Goal: Task Accomplishment & Management: Complete application form

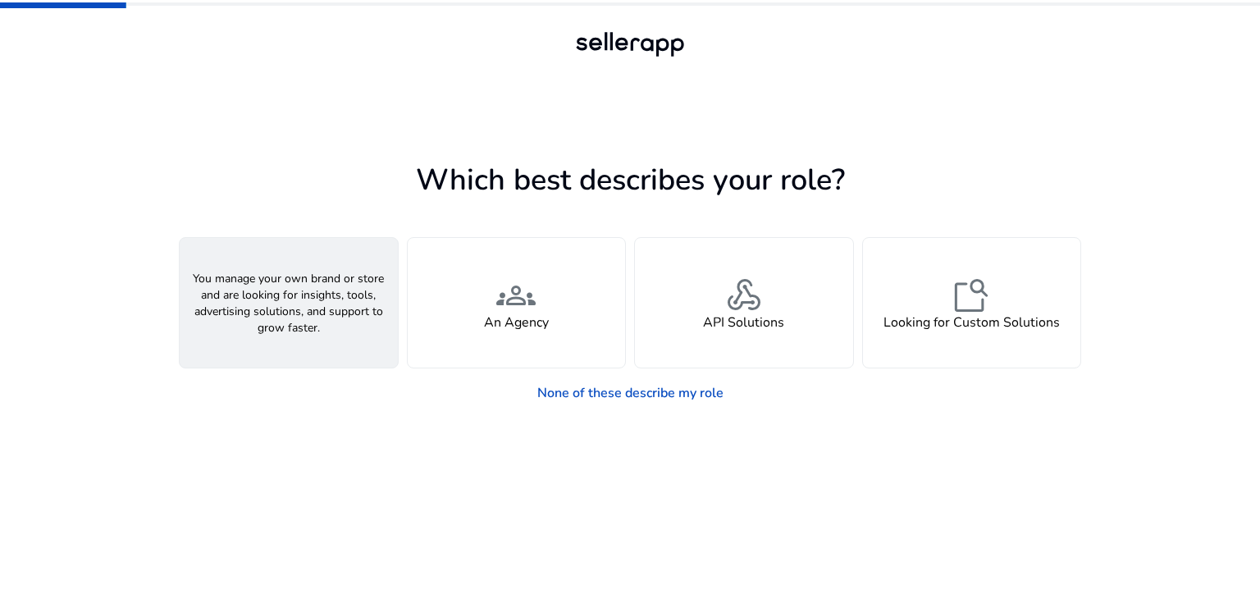
click at [311, 310] on div "person A Seller" at bounding box center [289, 303] width 218 height 130
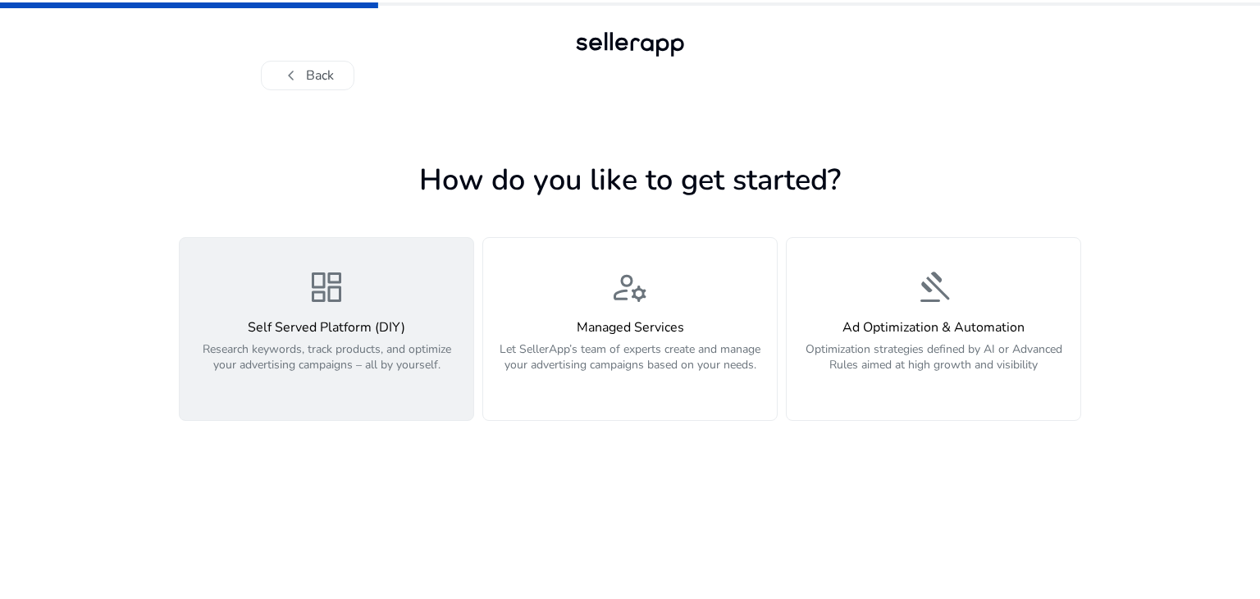
click at [371, 326] on h4 "Self Served Platform (DIY)" at bounding box center [327, 328] width 274 height 16
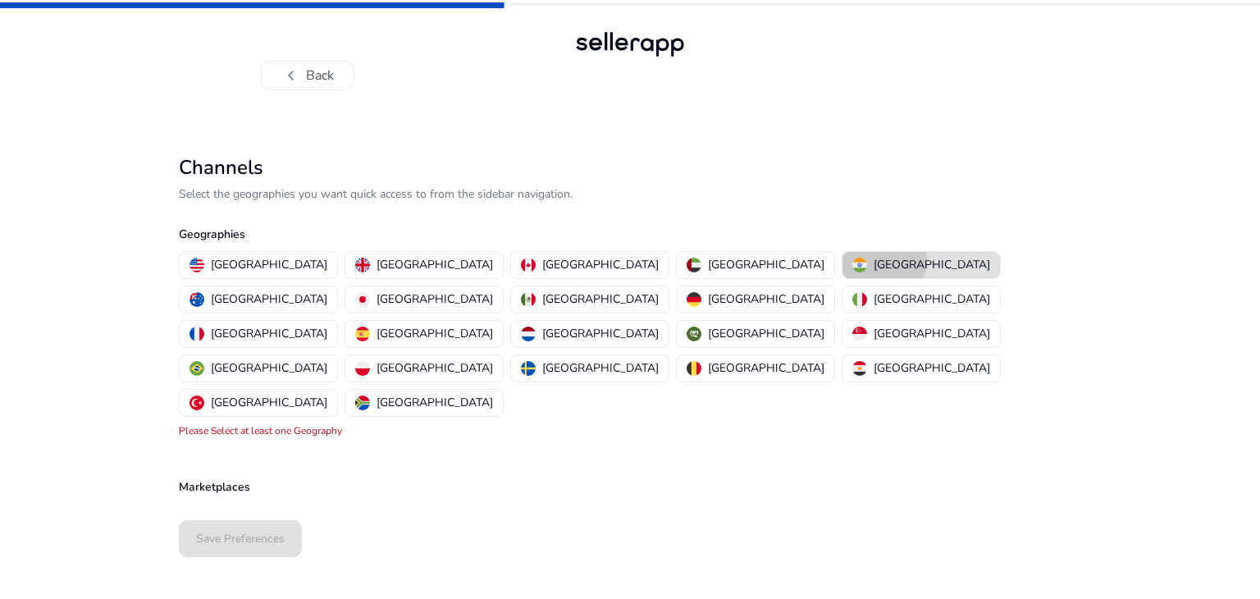
click at [874, 261] on p "[GEOGRAPHIC_DATA]" at bounding box center [932, 264] width 117 height 17
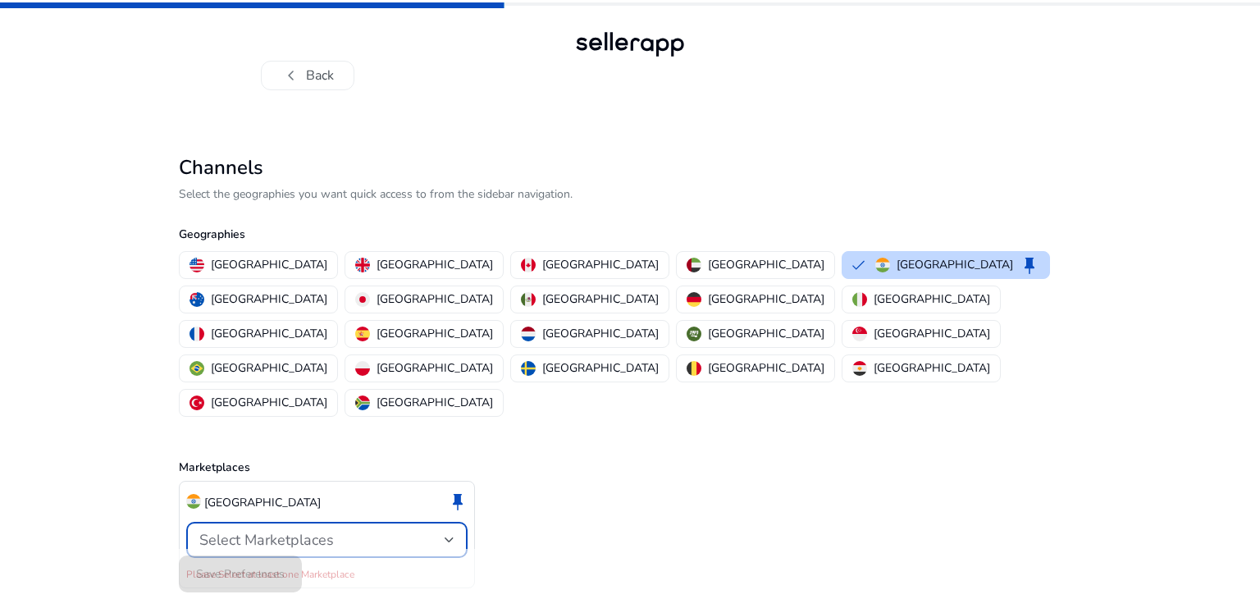
click at [295, 530] on span "Select Marketplaces" at bounding box center [266, 540] width 135 height 20
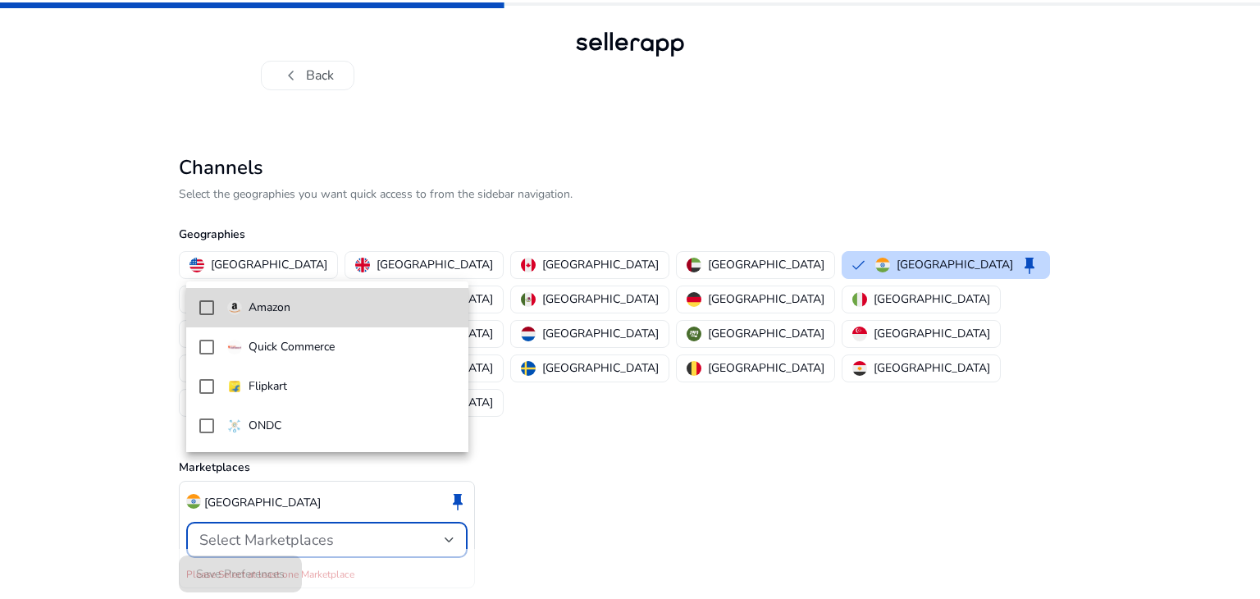
click at [337, 315] on span "Amazon" at bounding box center [341, 308] width 228 height 18
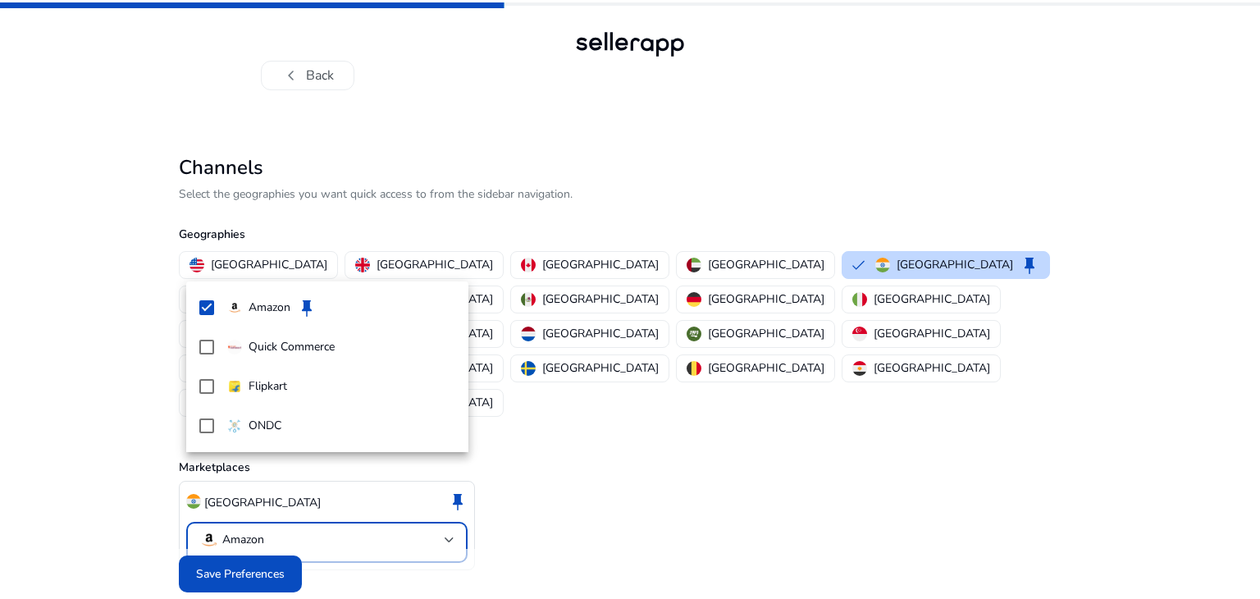
click at [269, 537] on div at bounding box center [630, 299] width 1260 height 599
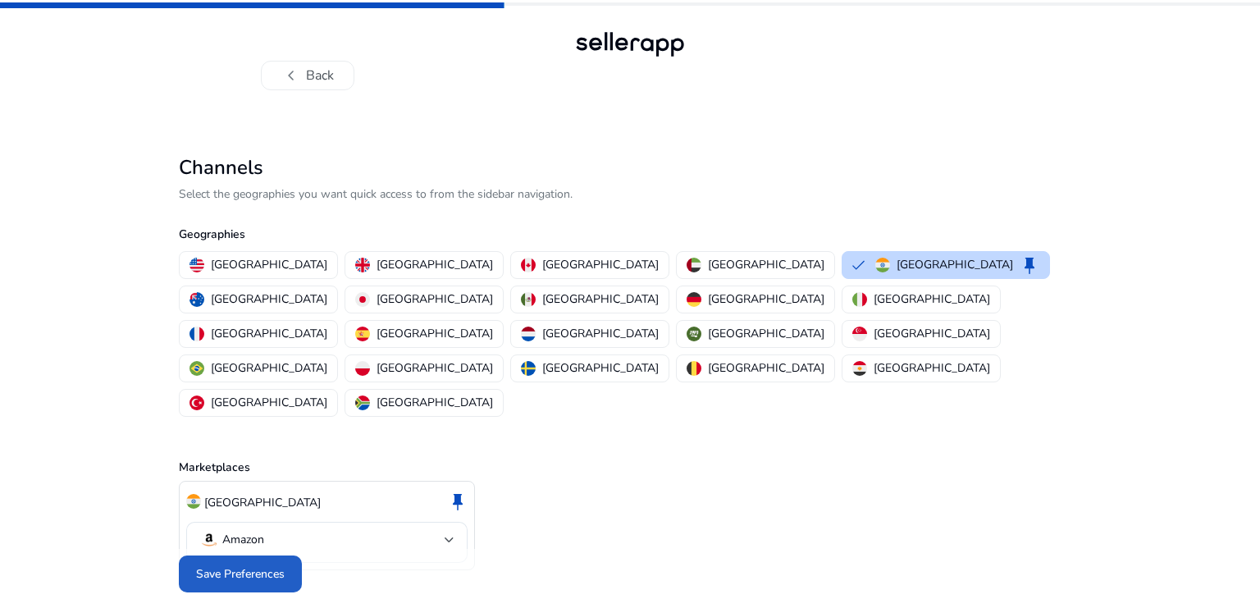
click at [269, 565] on span "Save Preferences" at bounding box center [240, 573] width 89 height 17
